Goal: Information Seeking & Learning: Check status

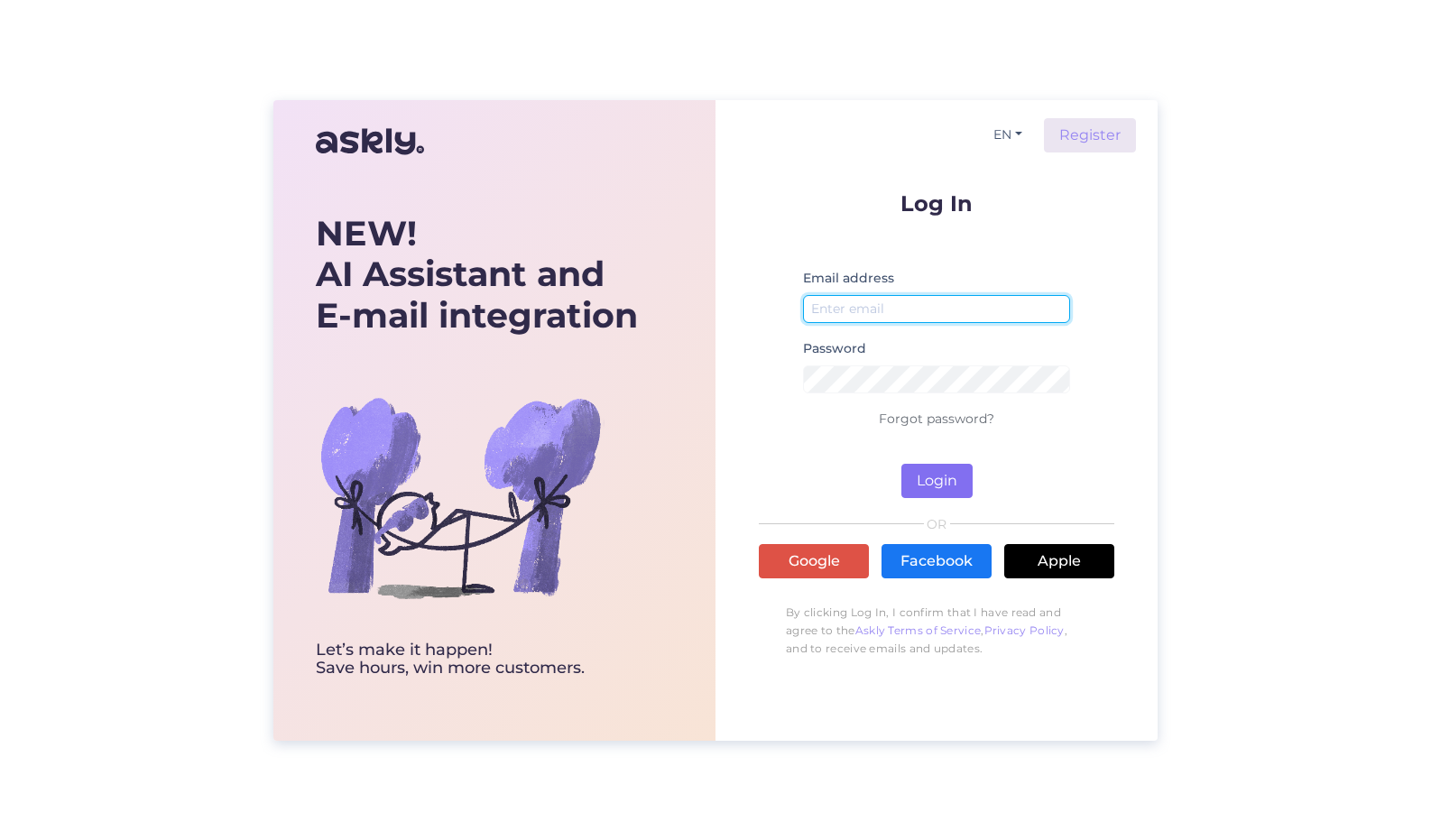
type input "[EMAIL_ADDRESS][DOMAIN_NAME]"
click at [923, 485] on button "Login" at bounding box center [937, 481] width 72 height 35
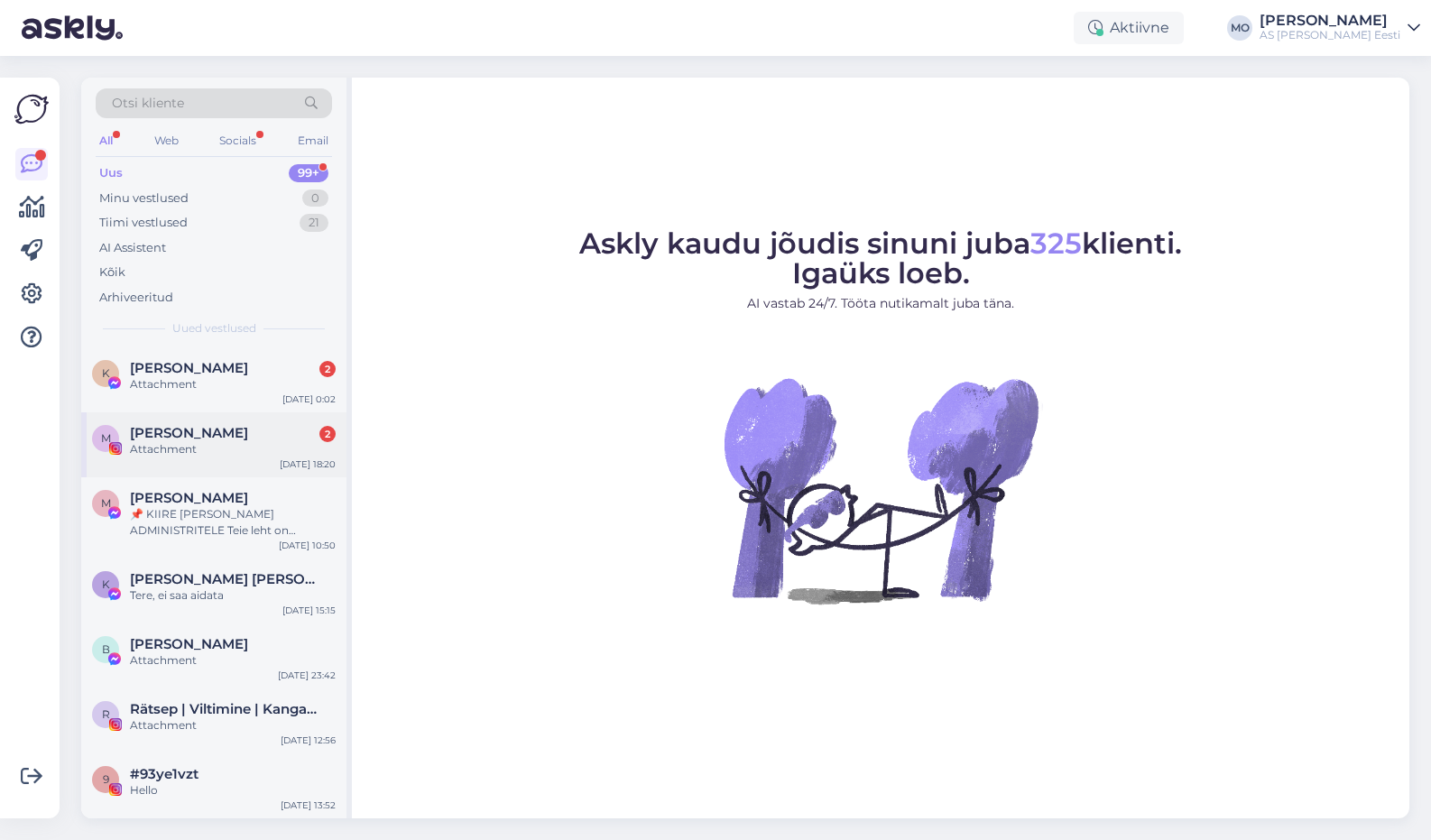
click at [151, 431] on span "[PERSON_NAME]" at bounding box center [189, 433] width 118 height 16
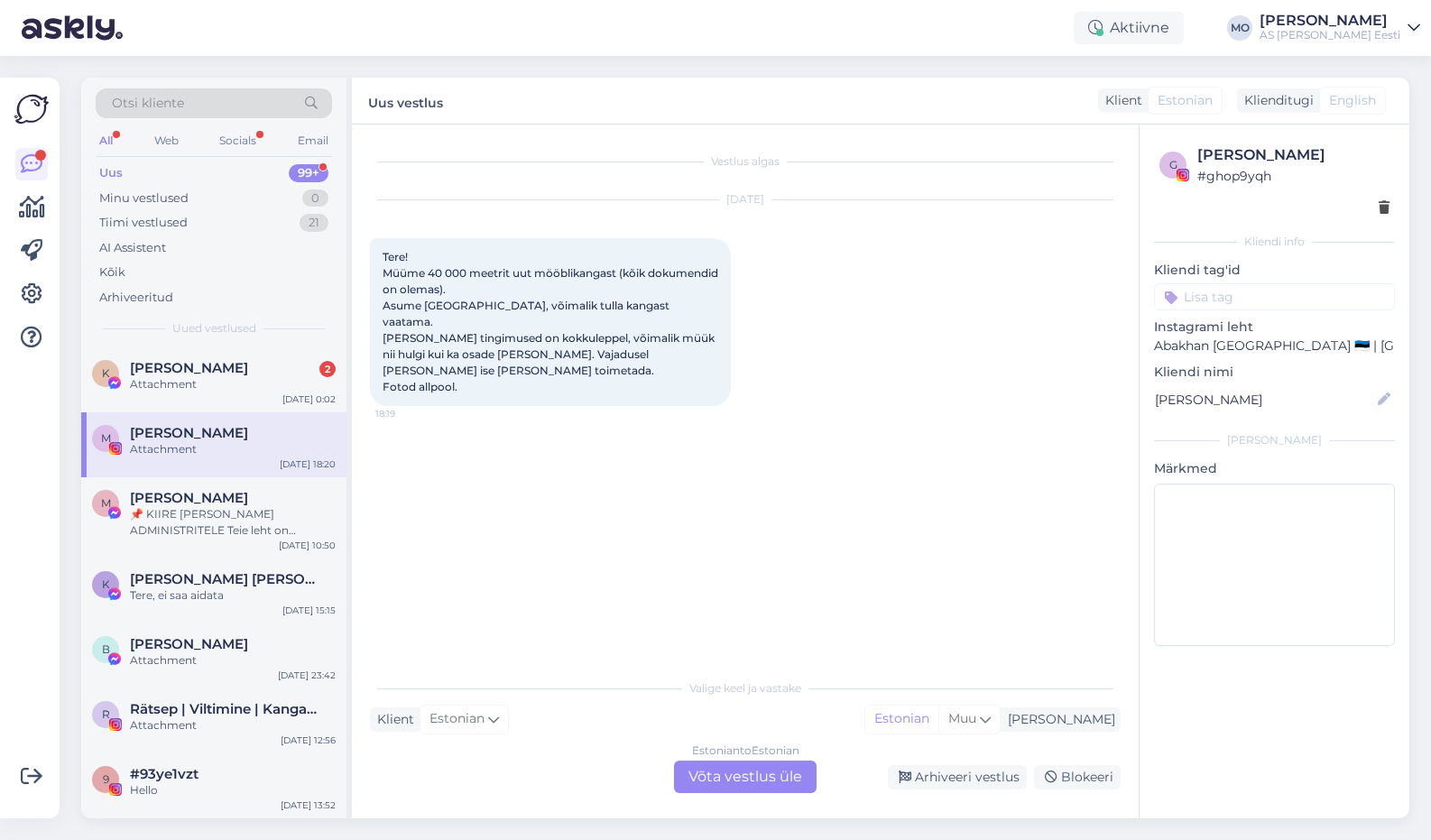
click at [734, 769] on div "Estonian to Estonian Võta vestlus üle" at bounding box center [746, 776] width 143 height 33
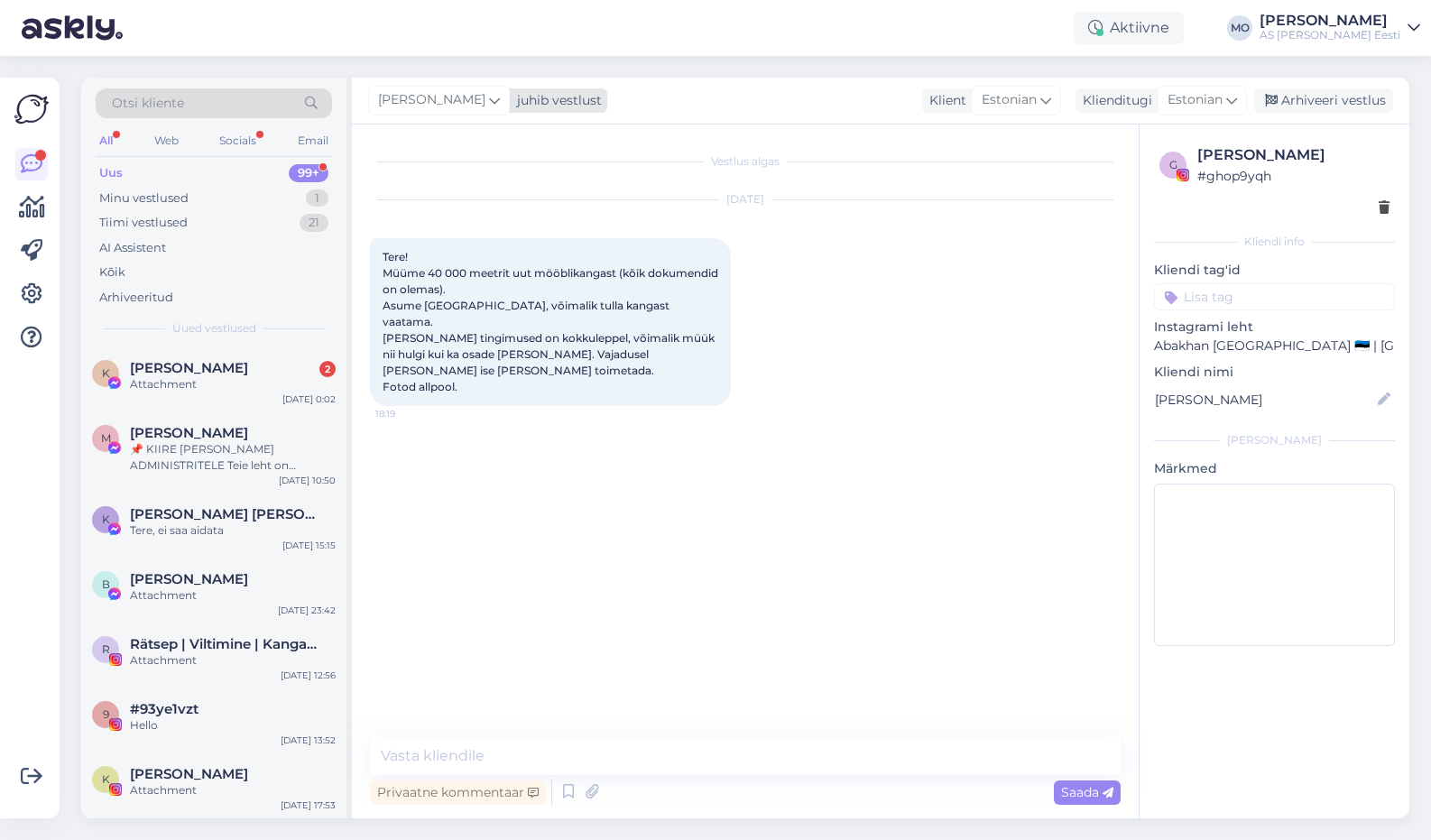
click at [489, 100] on icon at bounding box center [494, 100] width 11 height 20
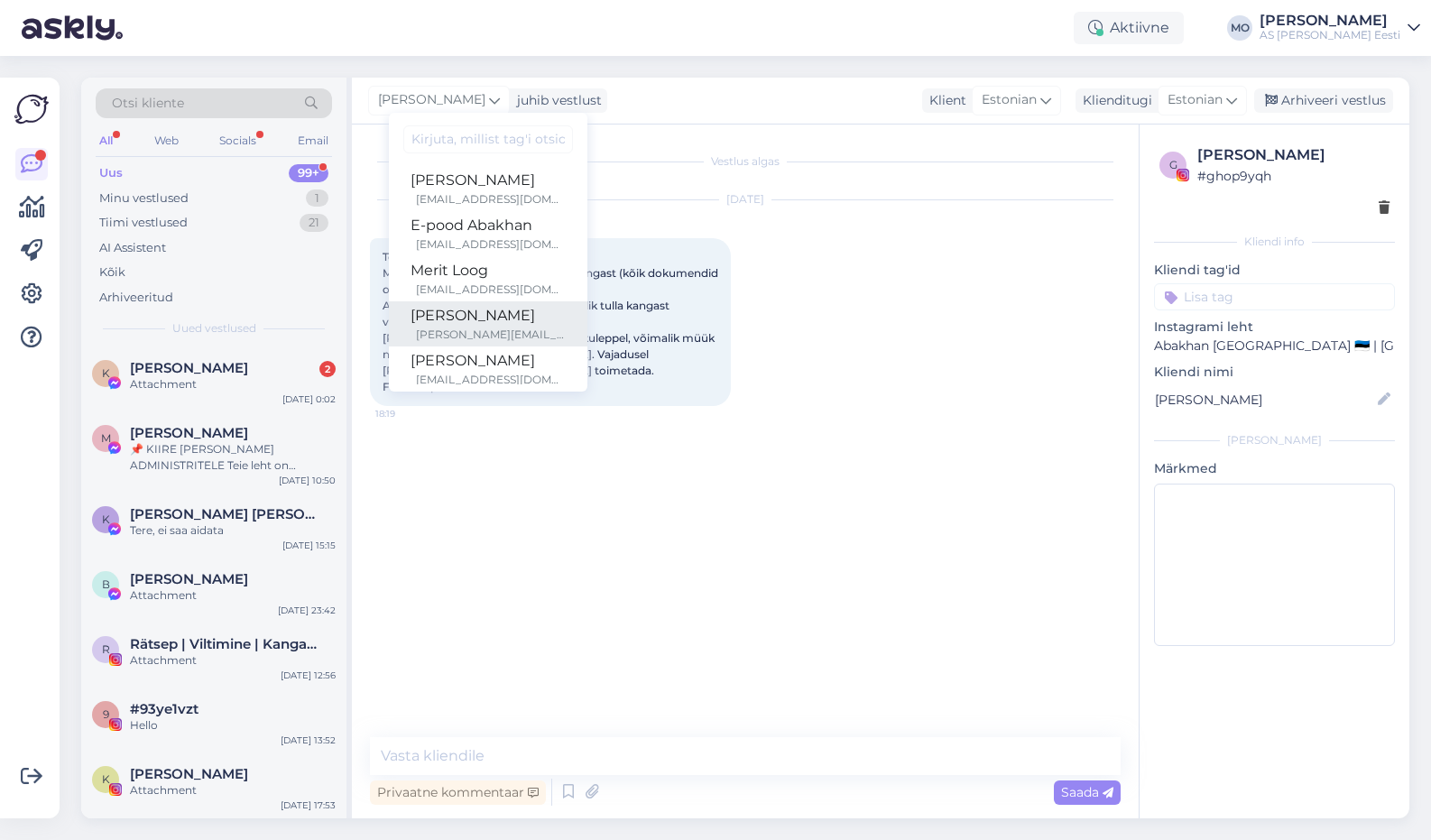
click at [482, 313] on div "[PERSON_NAME]" at bounding box center [488, 316] width 155 height 22
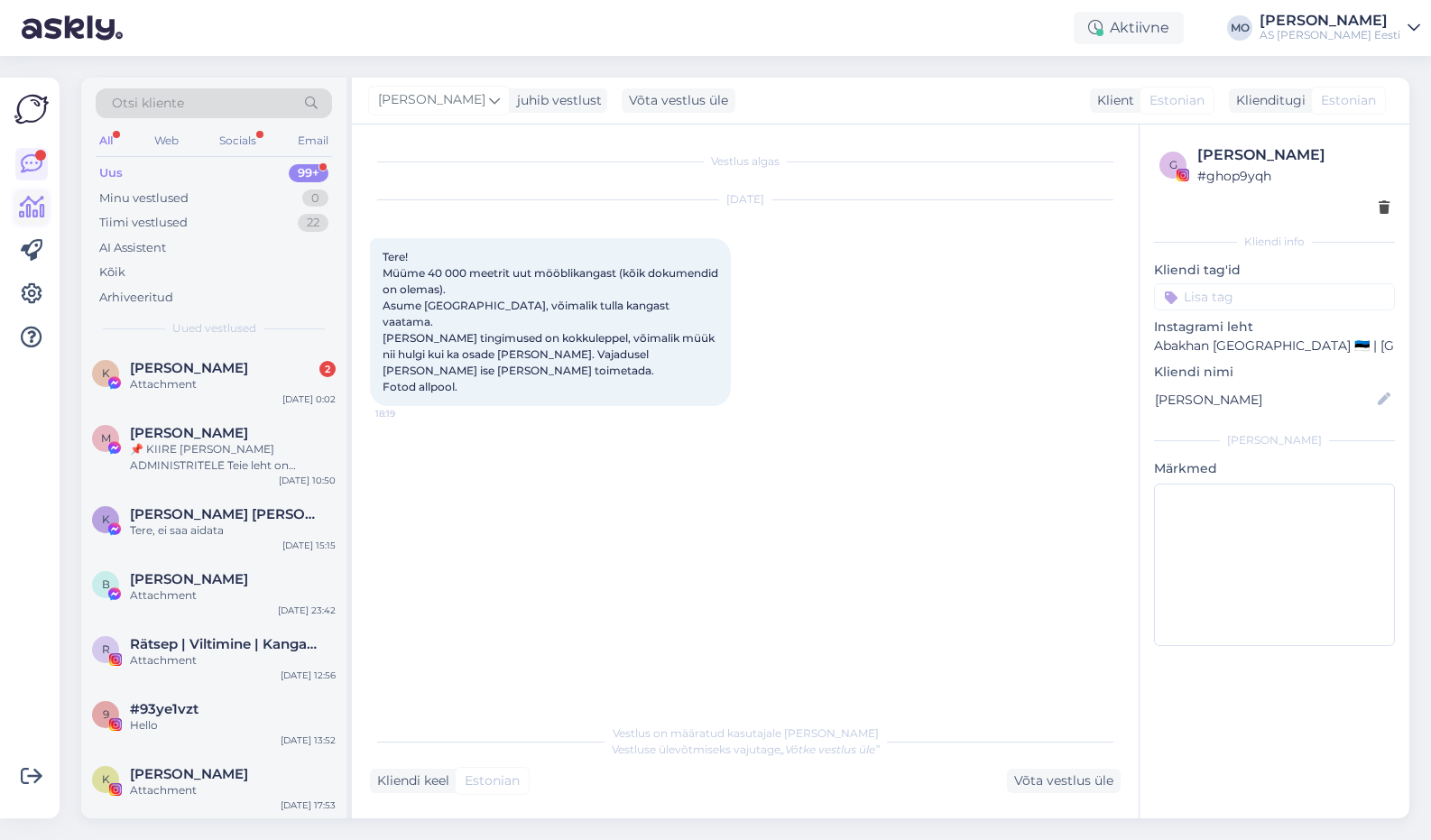
click at [34, 211] on icon at bounding box center [32, 208] width 26 height 22
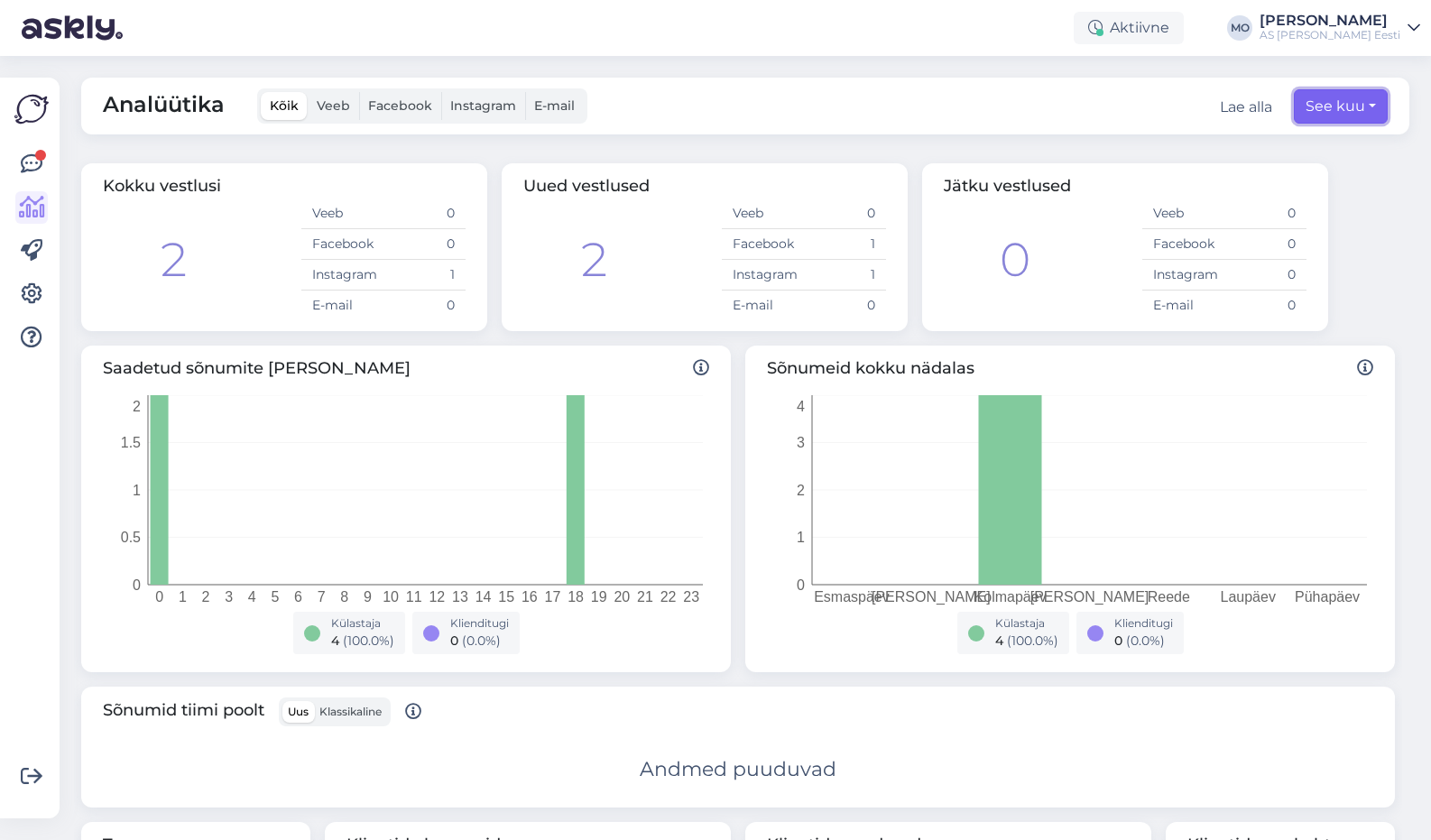
click at [1364, 108] on button "See kuu" at bounding box center [1341, 106] width 93 height 35
select select "9"
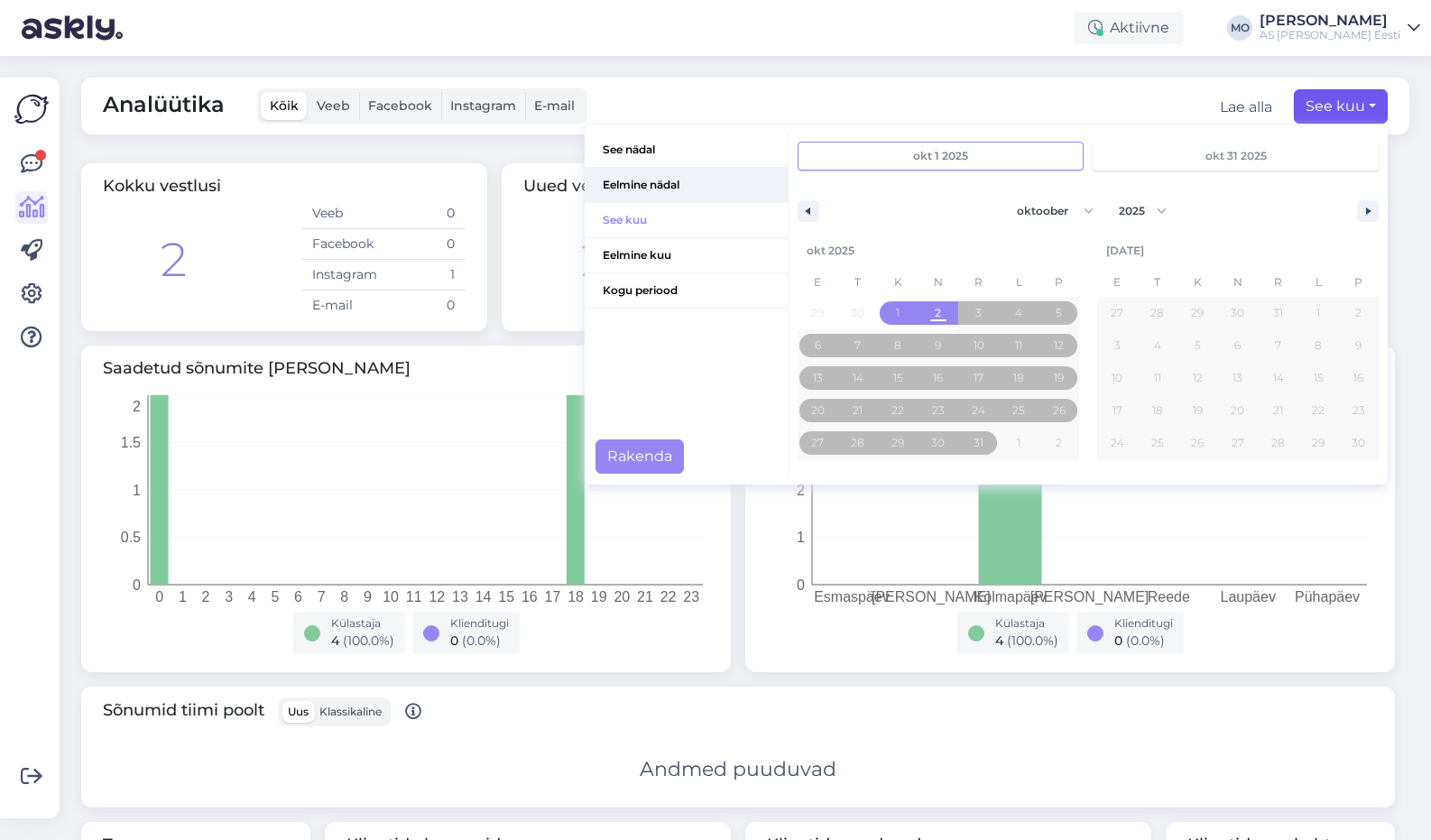
click at [650, 184] on span "Eelmine nädal" at bounding box center [686, 185] width 203 height 35
type input "[DATE]"
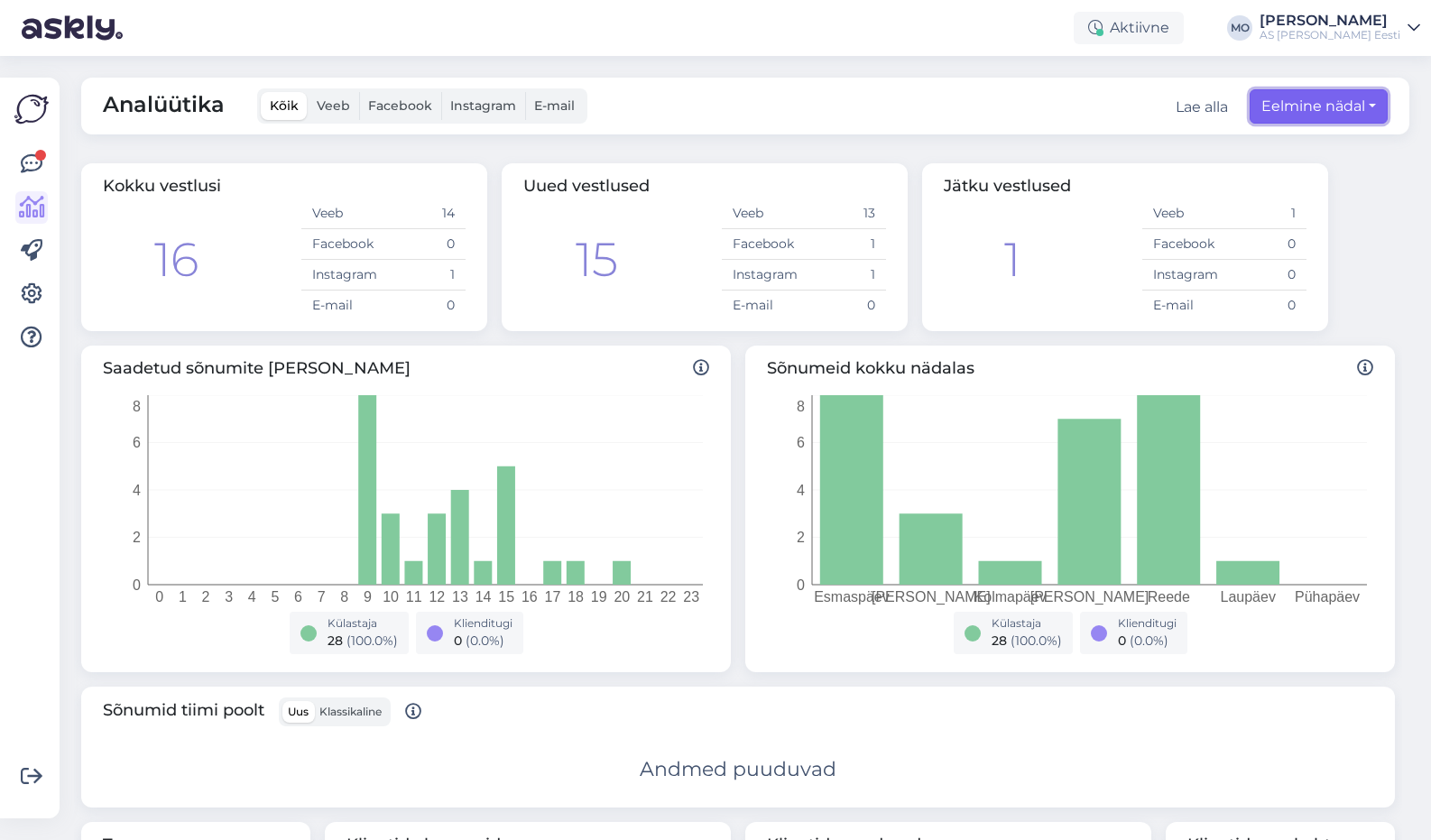
click at [1350, 113] on button "Eelmine nädal" at bounding box center [1318, 106] width 138 height 35
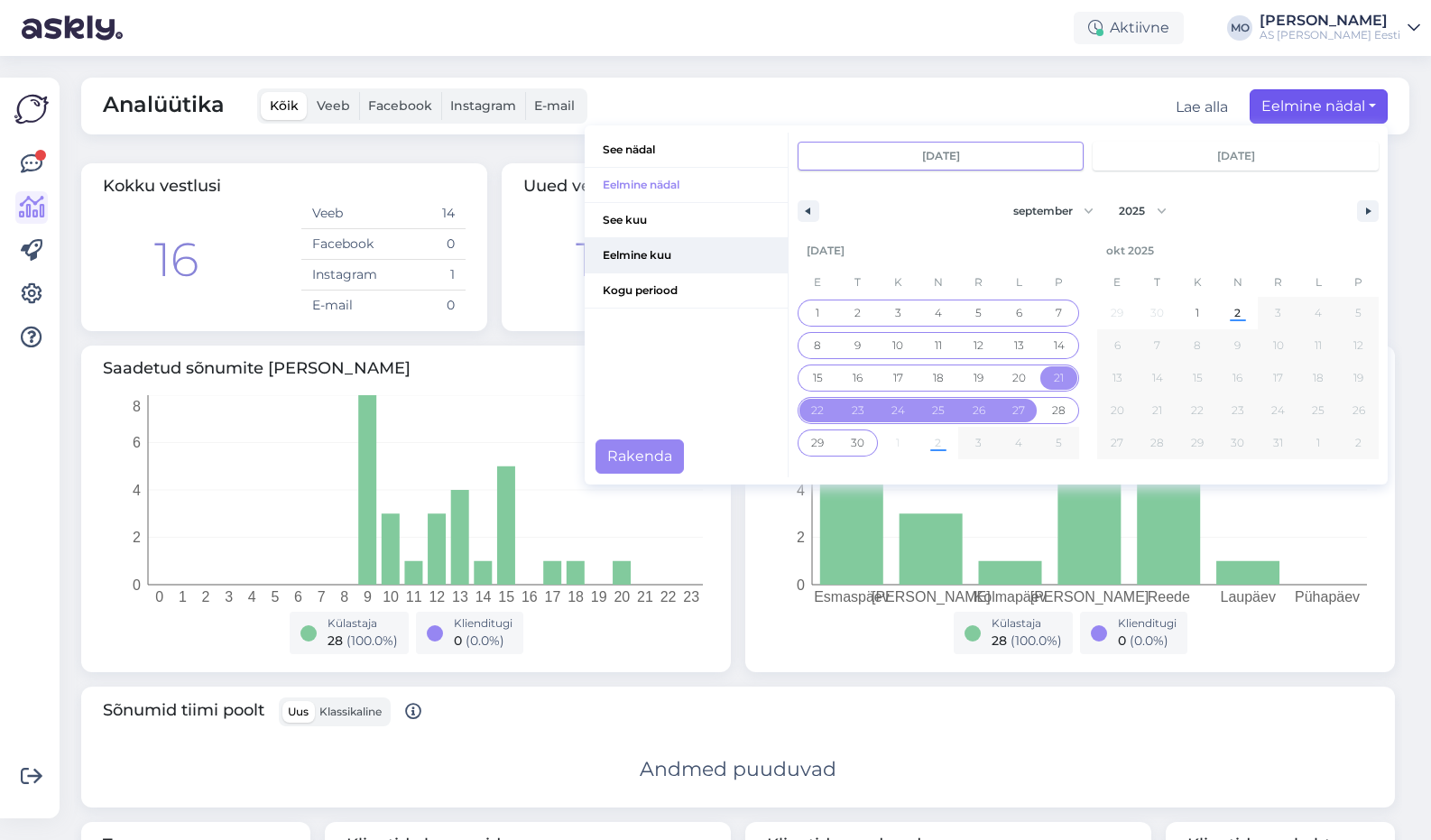
click at [650, 251] on span "Eelmine kuu" at bounding box center [686, 255] width 203 height 35
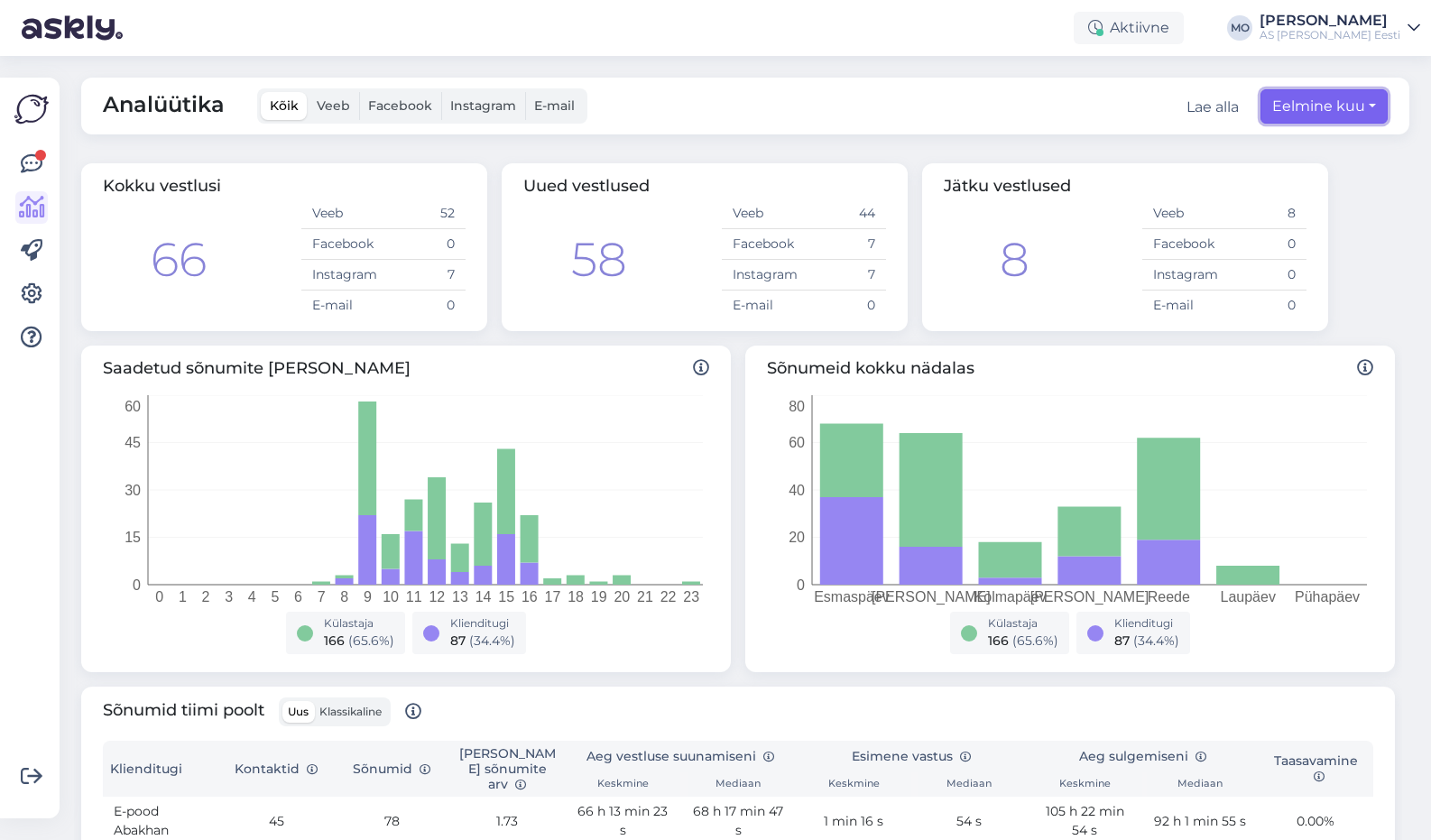
click at [1348, 103] on button "Eelmine kuu" at bounding box center [1324, 106] width 127 height 35
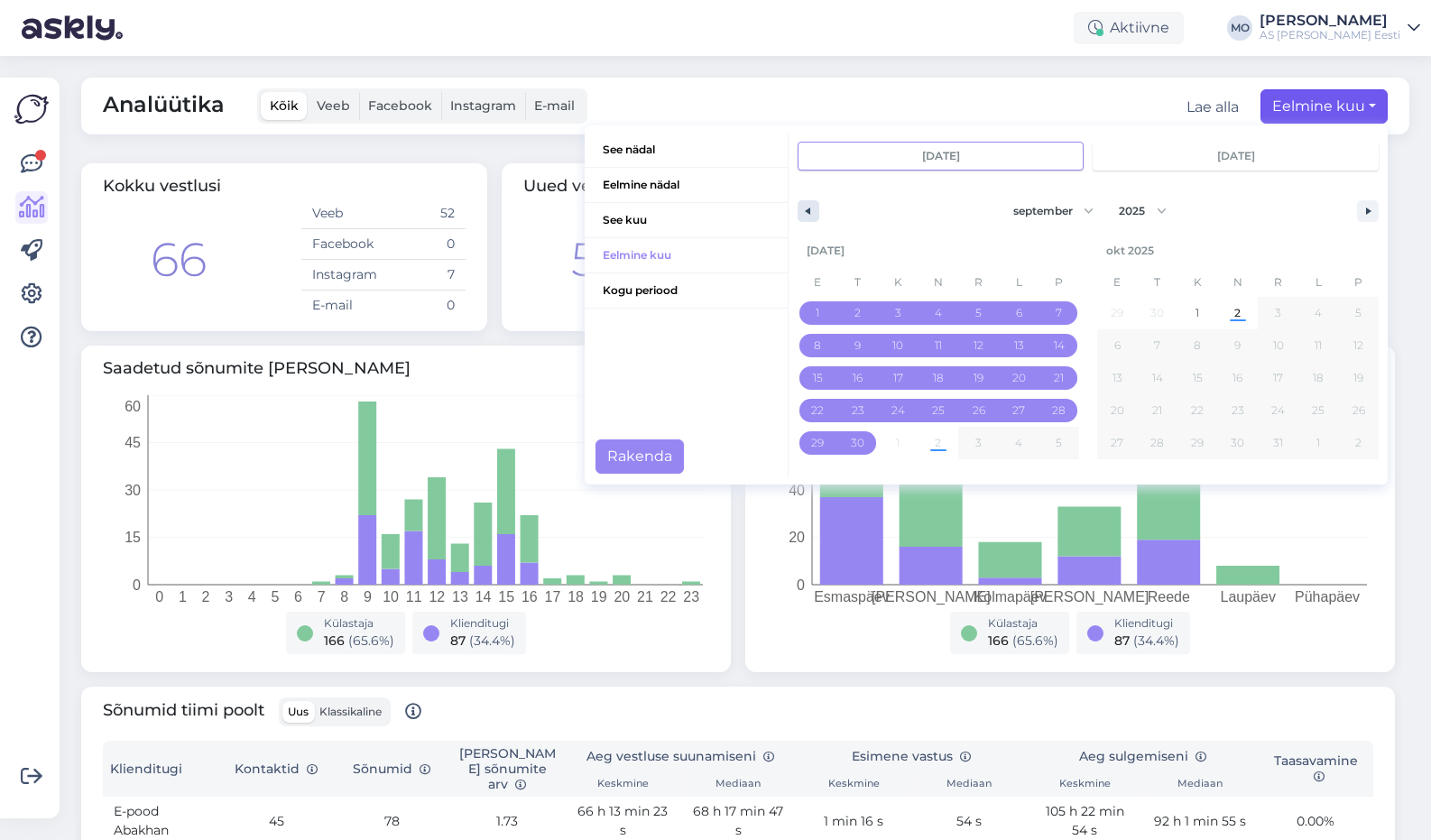
click at [801, 210] on button "button" at bounding box center [808, 211] width 22 height 22
select select "7"
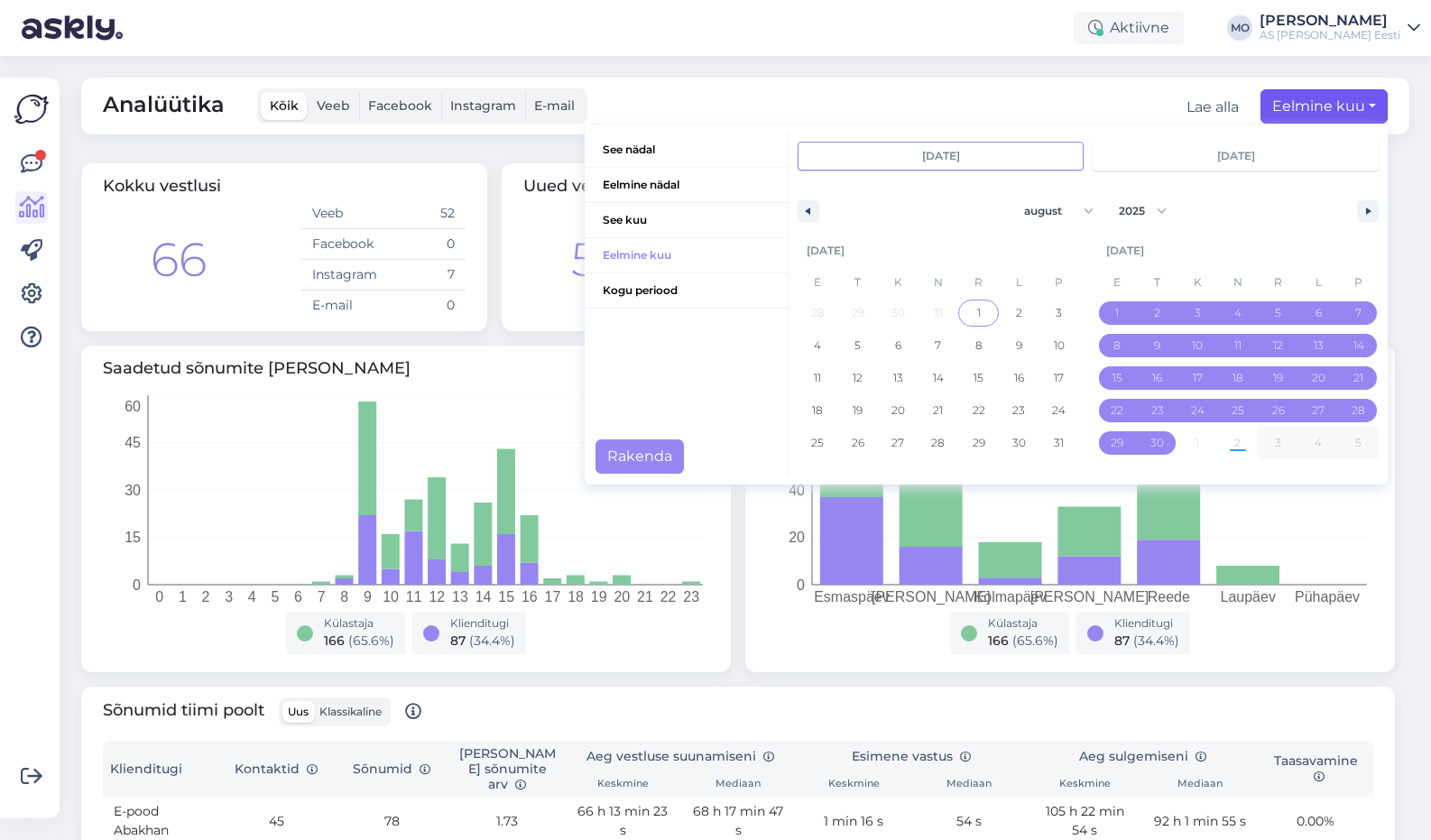
click at [977, 313] on span "1" at bounding box center [979, 313] width 4 height 33
type input "[DATE]"
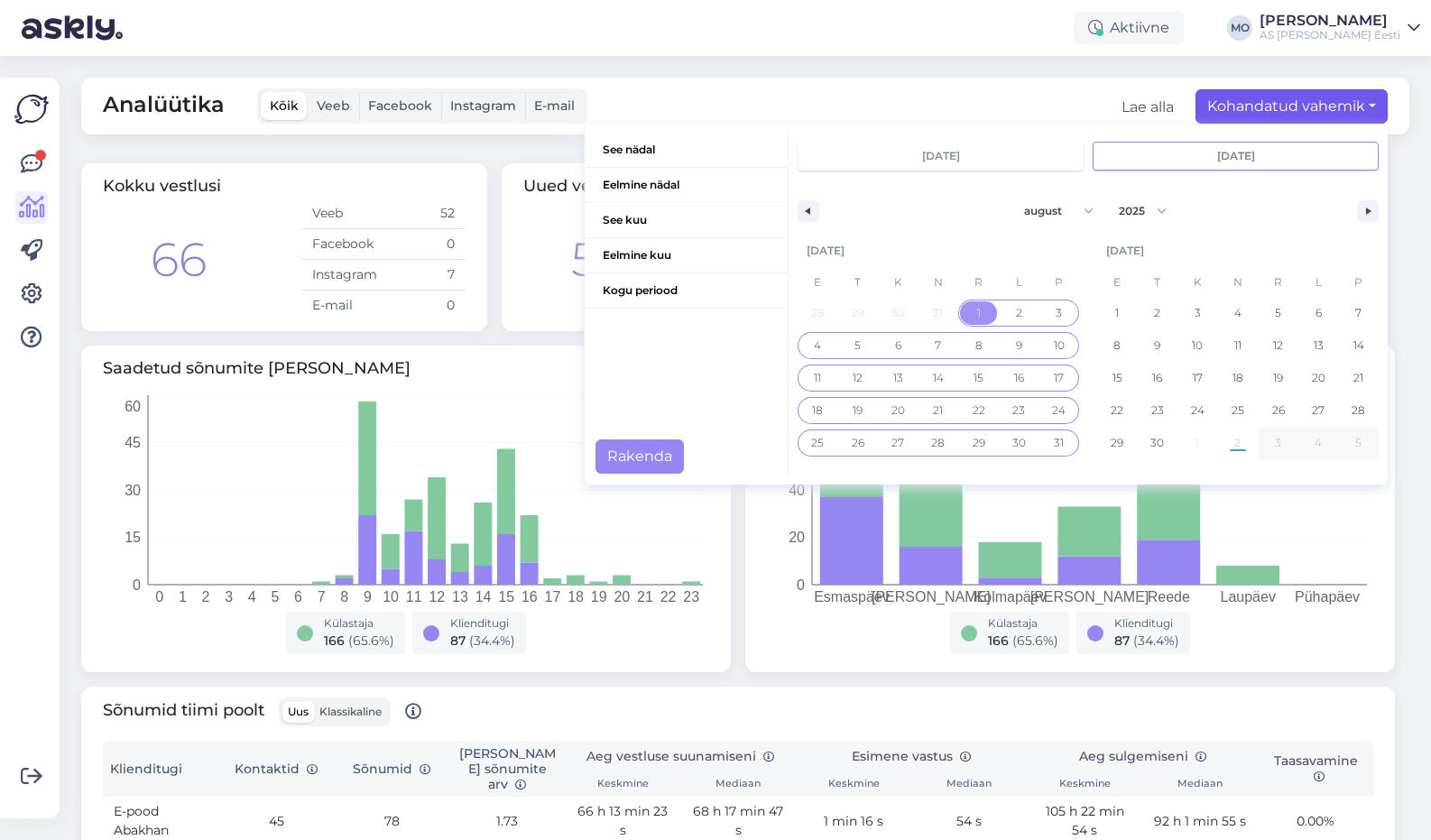
click at [1054, 445] on span "31" at bounding box center [1059, 443] width 10 height 33
type input "[DATE]"
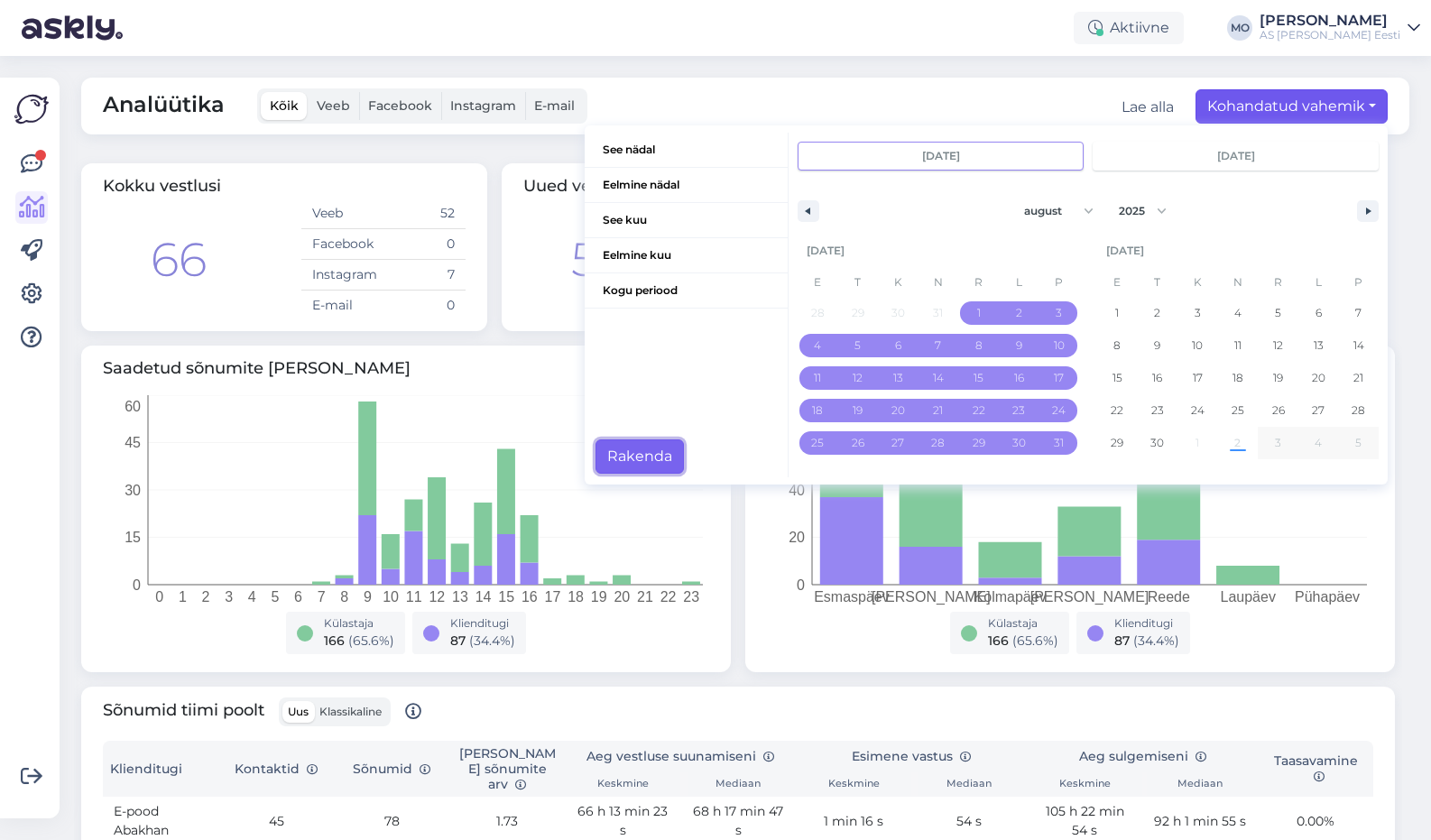
click at [635, 461] on button "Rakenda" at bounding box center [640, 456] width 88 height 35
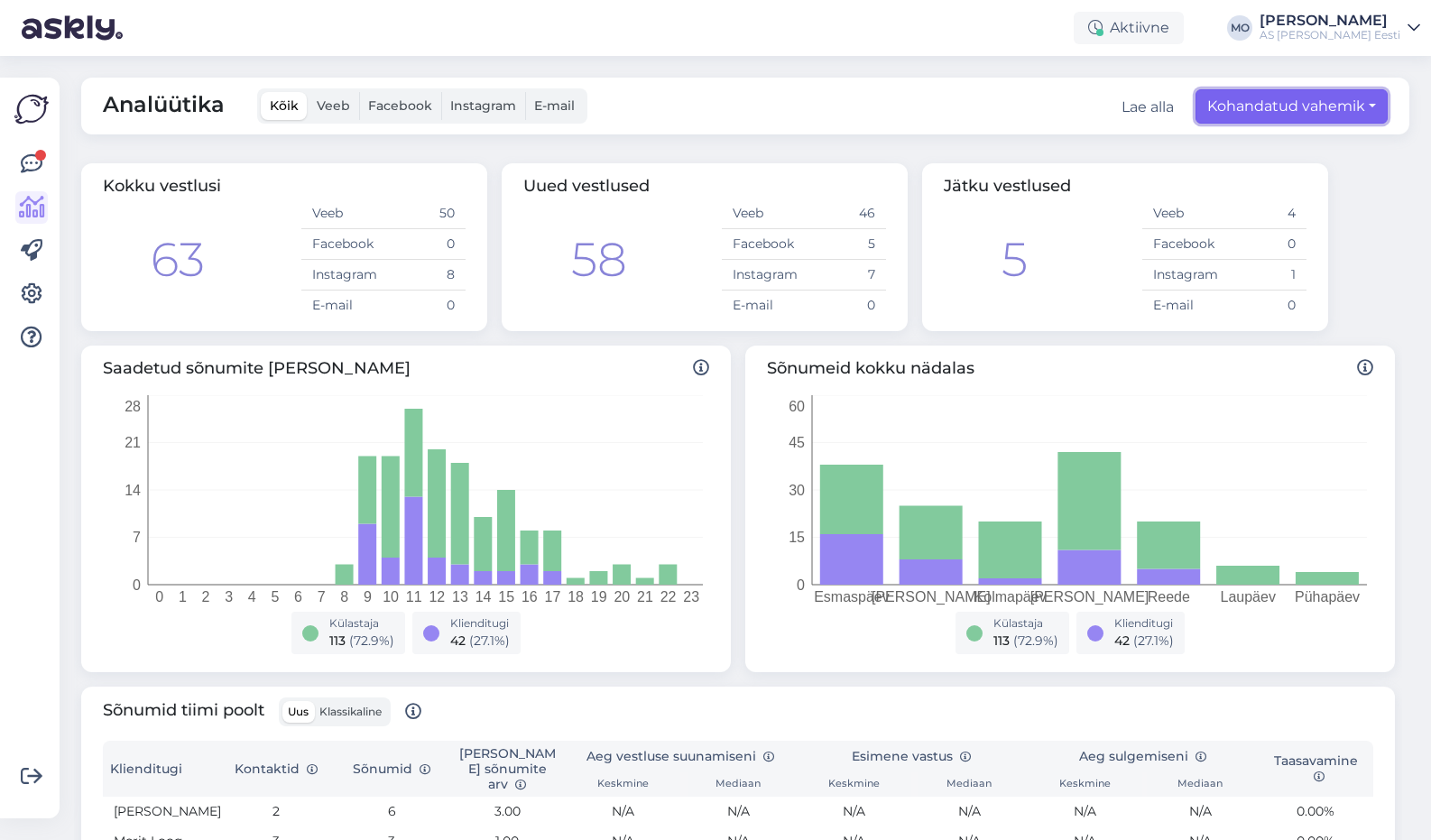
click at [1357, 108] on button "Kohandatud vahemik" at bounding box center [1292, 106] width 193 height 35
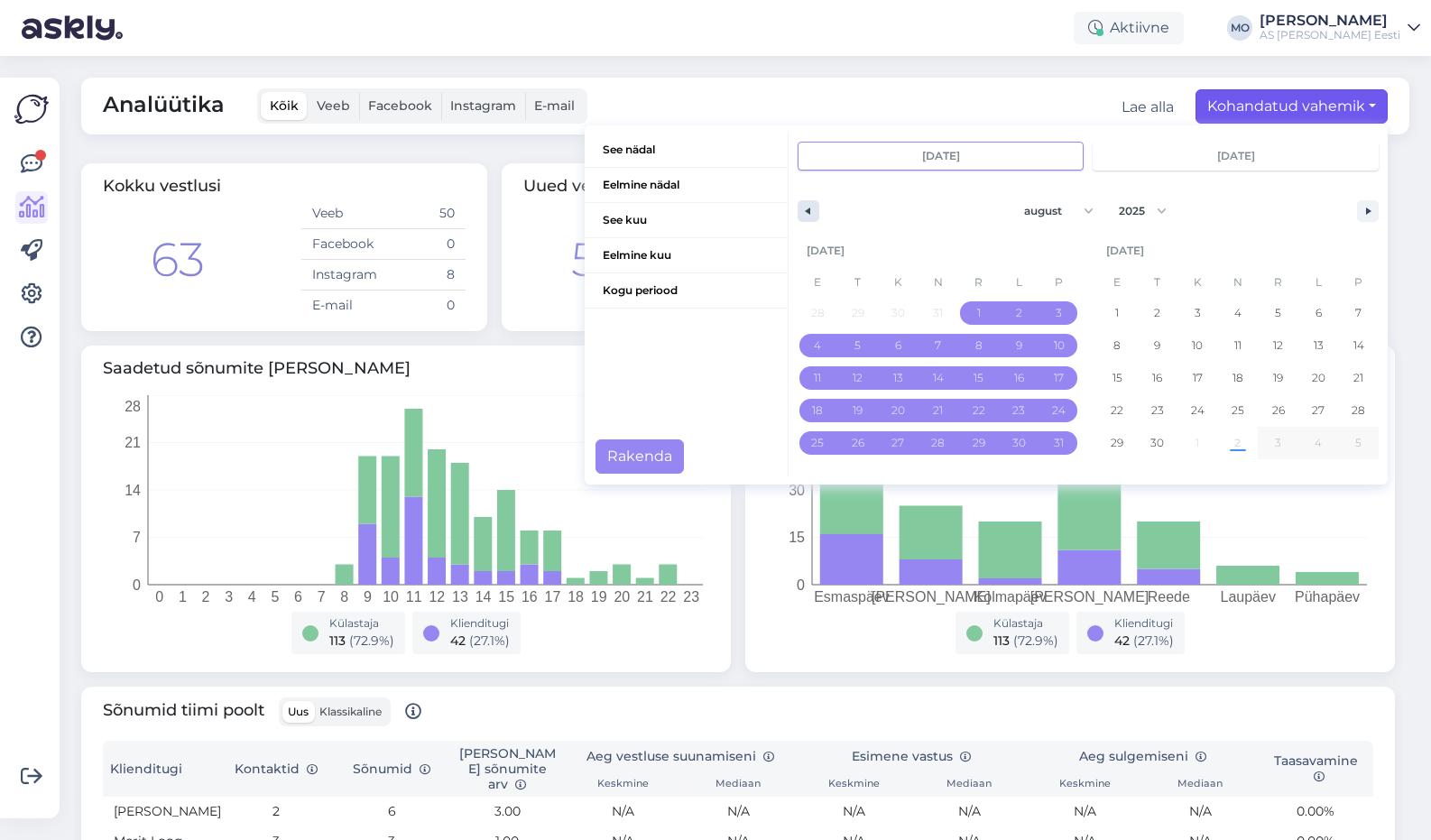
click at [797, 211] on button "button" at bounding box center [808, 211] width 22 height 22
select select "6"
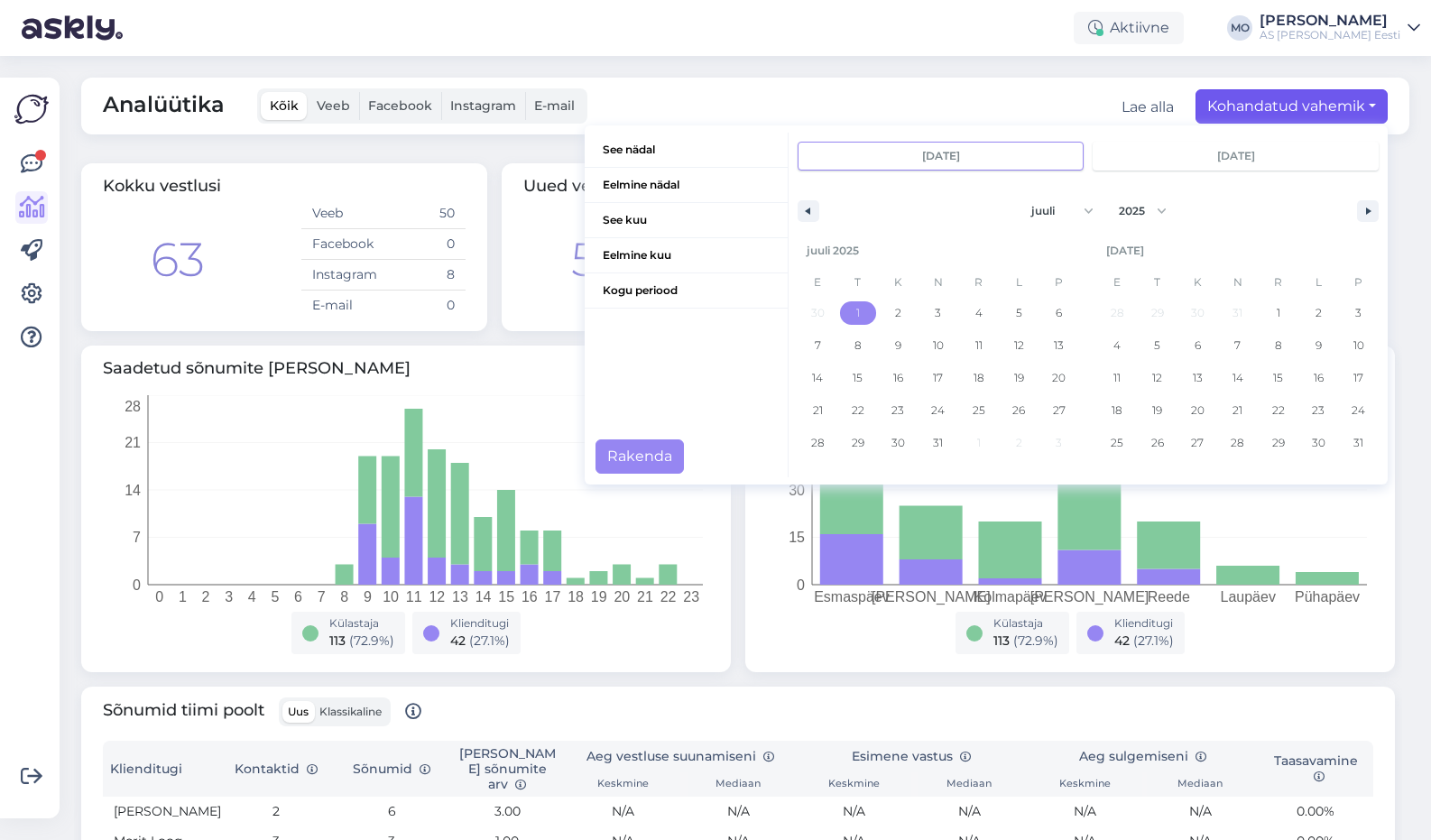
click at [856, 312] on span "1" at bounding box center [858, 313] width 4 height 33
type input "juuli 1 2025"
click at [932, 439] on span "31" at bounding box center [937, 443] width 10 height 33
type input "juuli 31 2025"
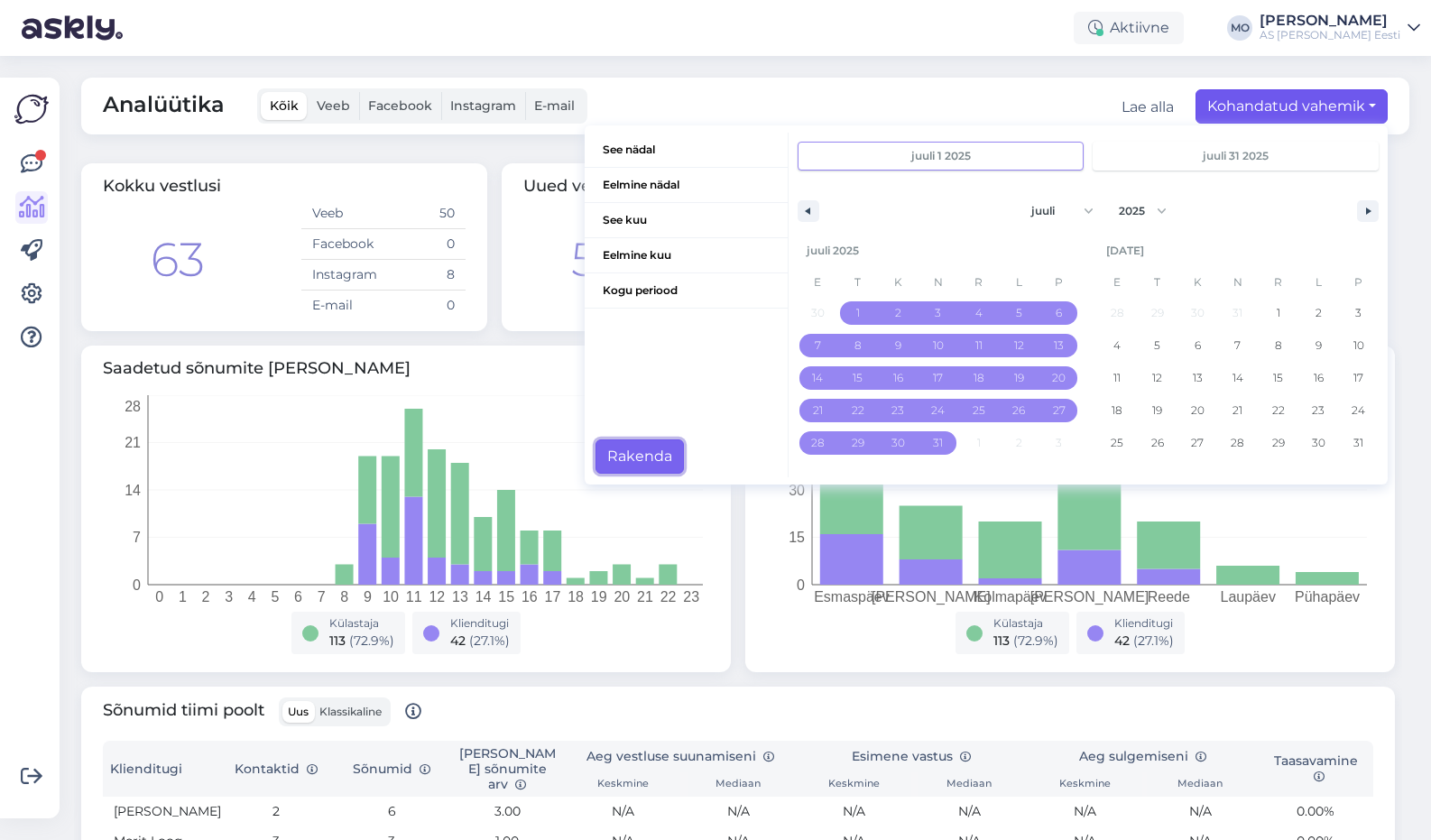
click at [643, 458] on button "Rakenda" at bounding box center [640, 456] width 88 height 35
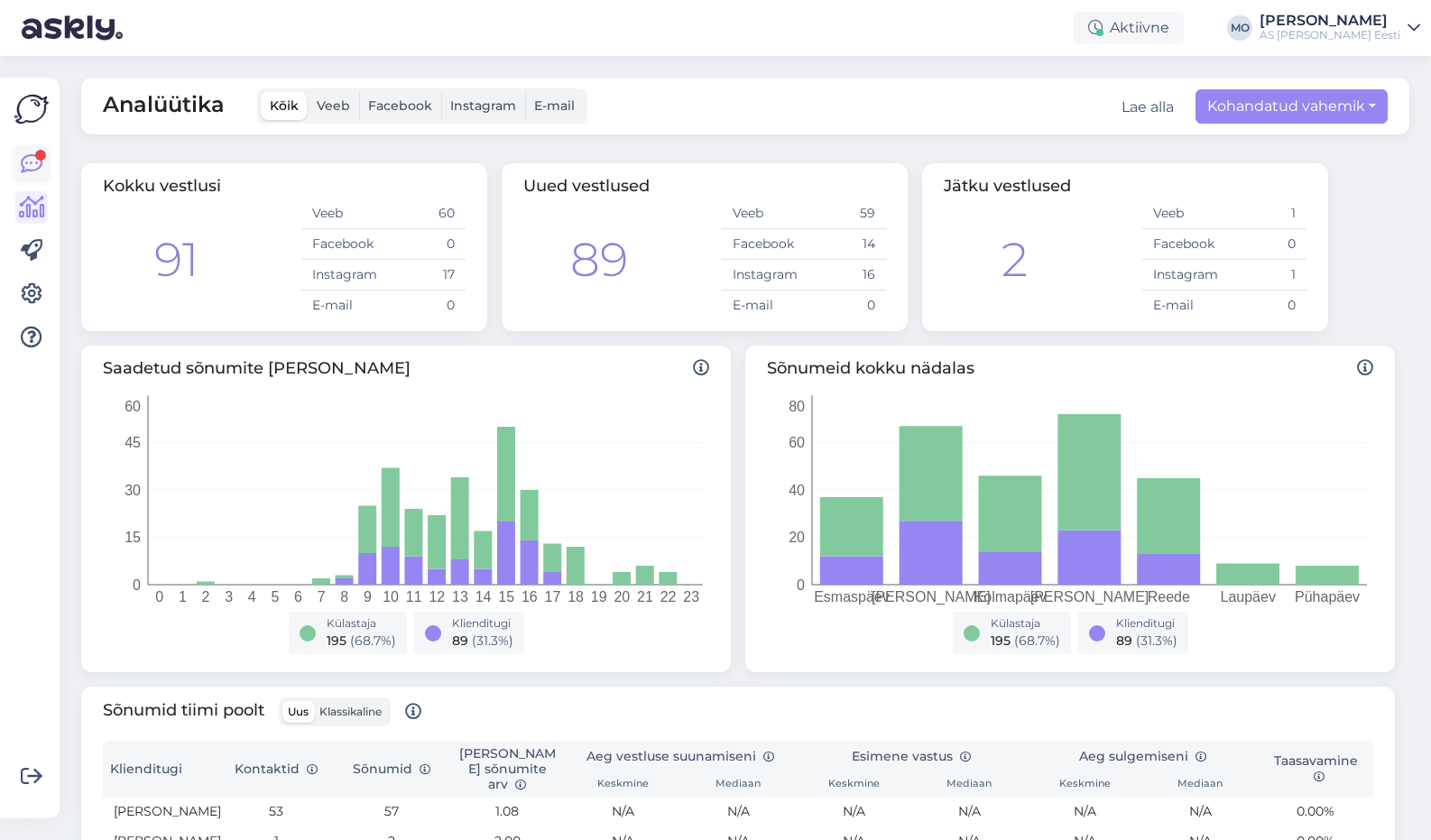
click at [30, 168] on icon at bounding box center [32, 164] width 22 height 22
